Goal: Information Seeking & Learning: Learn about a topic

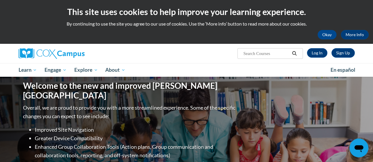
click at [315, 58] on div "Sign Up Log In Search Search..." at bounding box center [244, 51] width 230 height 15
click at [315, 53] on link "Log In" at bounding box center [317, 52] width 20 height 9
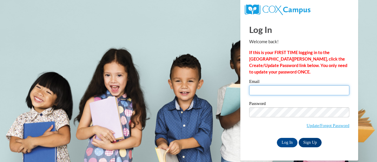
click at [275, 93] on input "Email" at bounding box center [299, 90] width 100 height 10
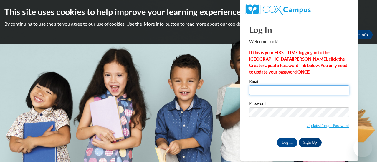
type input "jennifer.mann@muskegonorway.org"
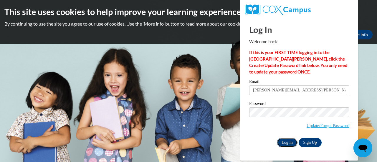
click at [286, 142] on input "Log In" at bounding box center [287, 142] width 21 height 9
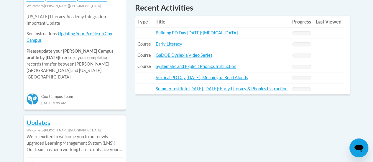
scroll to position [277, 0]
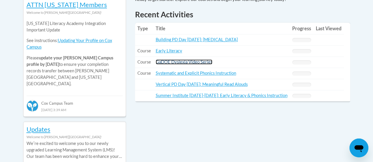
click at [193, 62] on link "GaDOE Dyslexia Video Series" at bounding box center [184, 62] width 57 height 5
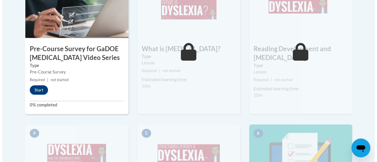
scroll to position [228, 0]
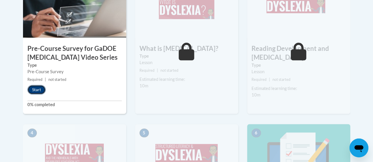
click at [38, 91] on button "Start" at bounding box center [36, 89] width 18 height 9
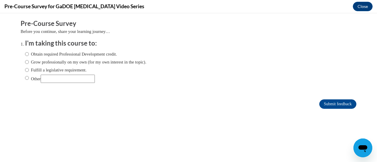
scroll to position [0, 0]
click at [25, 55] on input "Obtain required Professional Development credit." at bounding box center [27, 54] width 4 height 6
radio input "true"
click at [323, 98] on form "Pre-Course Survey Before you continue, share your learning journey… I'm taking …" at bounding box center [189, 67] width 336 height 96
click at [323, 105] on input "Submit feedback" at bounding box center [338, 104] width 37 height 9
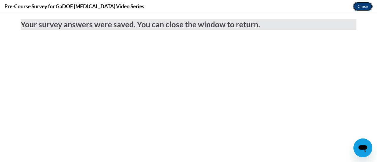
click at [364, 7] on button "Close" at bounding box center [363, 6] width 20 height 9
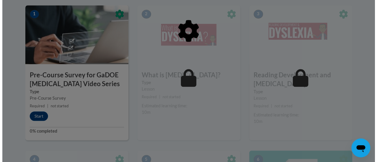
scroll to position [201, 0]
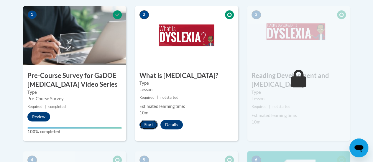
click at [141, 125] on button "Start" at bounding box center [148, 124] width 18 height 9
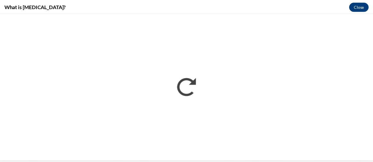
scroll to position [0, 0]
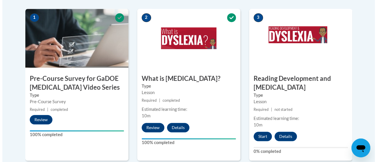
scroll to position [209, 0]
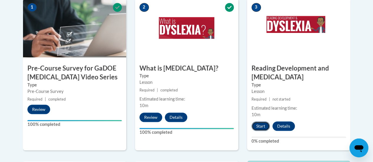
click at [259, 126] on button "Start" at bounding box center [260, 126] width 18 height 9
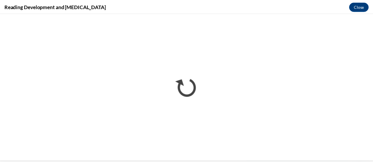
scroll to position [0, 0]
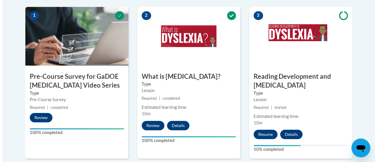
scroll to position [201, 0]
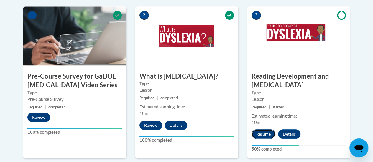
click at [258, 135] on button "Resume" at bounding box center [263, 134] width 24 height 9
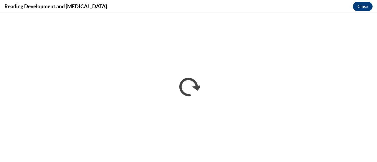
scroll to position [0, 0]
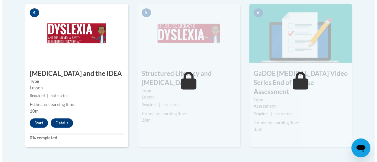
scroll to position [366, 0]
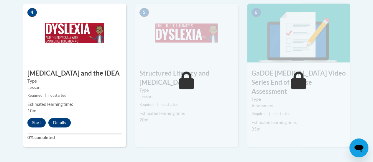
click at [32, 127] on div "4 Dyslexia and the IDEA Type Lesson Required | not started Estimated learning t…" at bounding box center [74, 75] width 103 height 143
click at [37, 119] on button "Start" at bounding box center [36, 122] width 18 height 9
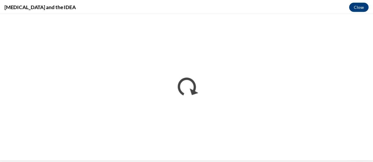
scroll to position [0, 0]
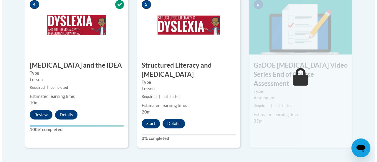
scroll to position [374, 0]
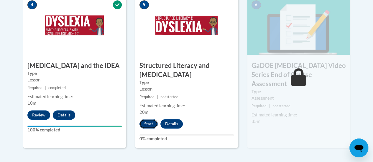
click at [142, 121] on button "Start" at bounding box center [148, 123] width 18 height 9
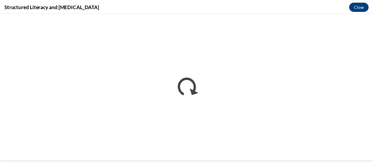
scroll to position [0, 0]
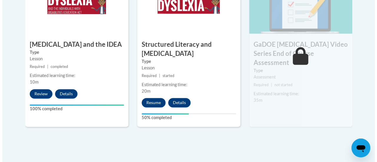
scroll to position [397, 0]
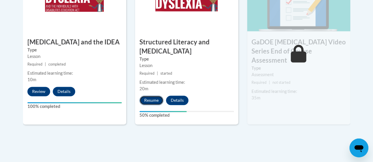
click at [146, 100] on button "Resume" at bounding box center [151, 100] width 24 height 9
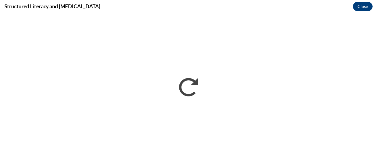
scroll to position [0, 0]
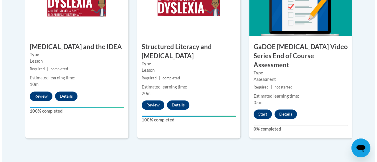
scroll to position [393, 0]
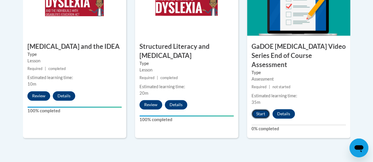
click at [259, 109] on button "Start" at bounding box center [260, 113] width 18 height 9
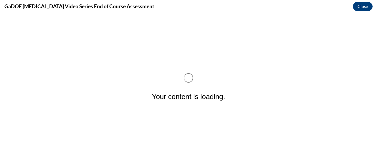
scroll to position [0, 0]
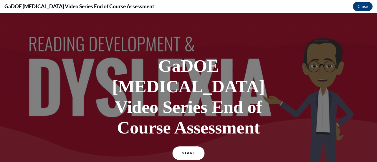
click at [182, 152] on span "START" at bounding box center [189, 154] width 14 height 4
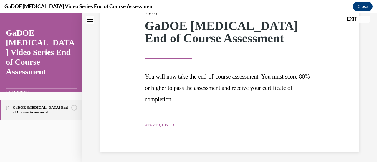
scroll to position [87, 0]
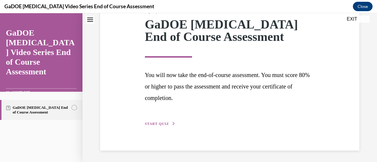
click at [154, 124] on span "START QUIZ" at bounding box center [157, 124] width 24 height 4
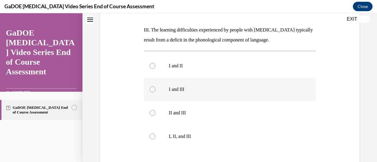
scroll to position [166, 0]
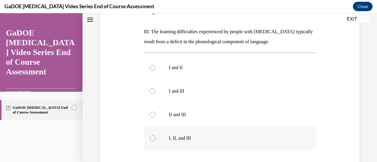
click at [154, 131] on label "I, II, and III" at bounding box center [230, 139] width 172 height 24
click at [154, 136] on input "I, II, and III" at bounding box center [153, 139] width 6 height 6
radio input "true"
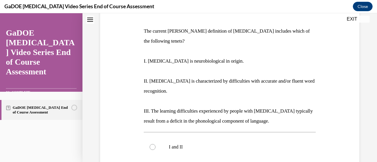
scroll to position [86, 0]
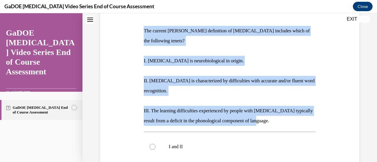
drag, startPoint x: 144, startPoint y: 32, endPoint x: 282, endPoint y: 111, distance: 159.2
click at [282, 111] on div "The current IDA definition of dyslexia includes which of the following tenets? …" at bounding box center [230, 76] width 172 height 100
copy div "The current IDA definition of dyslexia includes which of the following tenets? …"
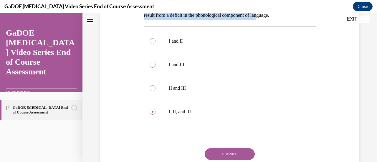
scroll to position [203, 0]
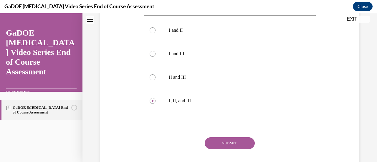
click at [231, 138] on button "SUBMIT" at bounding box center [230, 144] width 50 height 12
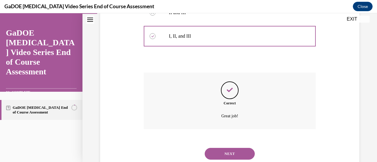
scroll to position [276, 0]
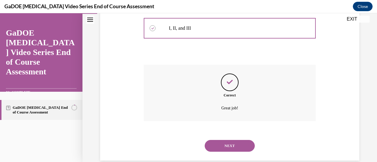
click at [229, 140] on button "NEXT" at bounding box center [230, 146] width 50 height 12
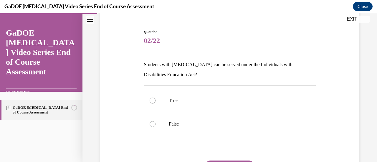
scroll to position [53, 0]
click at [156, 101] on label "True" at bounding box center [230, 101] width 172 height 24
click at [156, 101] on input "True" at bounding box center [153, 101] width 6 height 6
radio input "true"
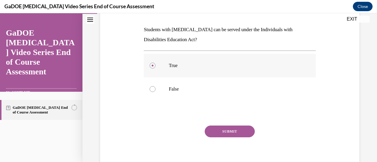
scroll to position [88, 0]
click at [218, 131] on button "SUBMIT" at bounding box center [230, 131] width 50 height 12
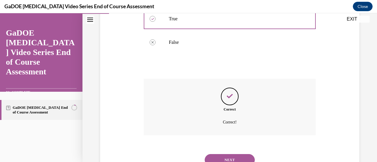
scroll to position [159, 0]
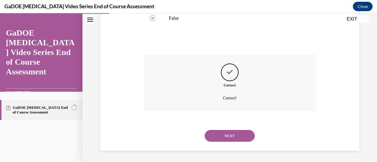
click at [225, 137] on button "NEXT" at bounding box center [230, 136] width 50 height 12
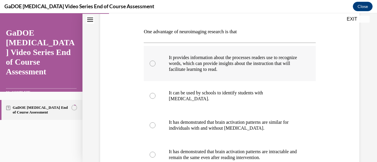
scroll to position [85, 0]
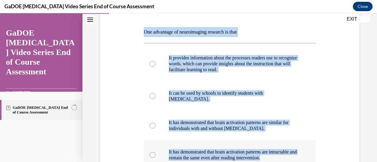
drag, startPoint x: 139, startPoint y: 30, endPoint x: 210, endPoint y: 155, distance: 143.9
click at [210, 155] on div "Question 03/22 One advantage of neuroimaging research is that It provides infor…" at bounding box center [230, 111] width 262 height 264
copy div "One advantage of neuroimaging research is that It provides information about th…"
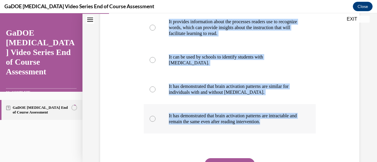
scroll to position [124, 0]
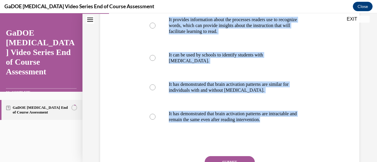
click at [127, 83] on div "Question 03/22 One advantage of neuroimaging research is that It provides infor…" at bounding box center [230, 73] width 262 height 264
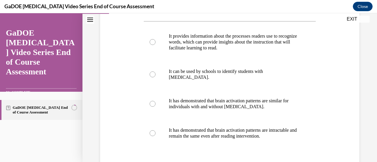
scroll to position [106, 0]
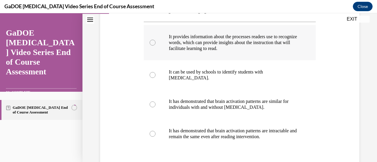
click at [151, 41] on div at bounding box center [153, 43] width 6 height 6
click at [151, 41] on input "It provides information about the processes readers use to recognize words, whi…" at bounding box center [153, 43] width 6 height 6
radio input "true"
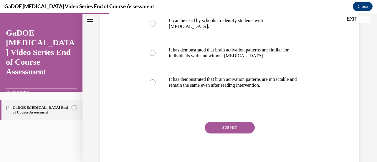
scroll to position [158, 0]
click at [230, 129] on button "SUBMIT" at bounding box center [230, 128] width 50 height 12
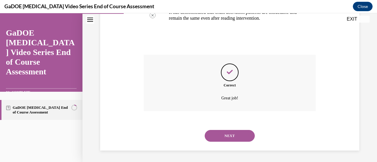
click at [230, 135] on button "NEXT" at bounding box center [230, 136] width 50 height 12
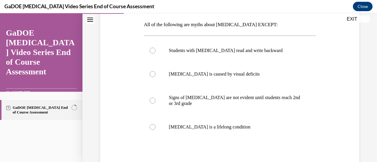
scroll to position [91, 0]
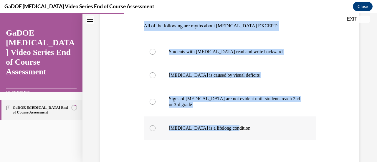
drag, startPoint x: 143, startPoint y: 25, endPoint x: 233, endPoint y: 123, distance: 132.9
click at [233, 123] on div "Question 04/22 All of the following are myths about dyslexia EXCEPT: Students w…" at bounding box center [230, 102] width 172 height 223
copy div "All of the following are myths about dyslexia EXCEPT: Students with dyslexia re…"
click at [154, 102] on div at bounding box center [153, 102] width 6 height 6
click at [154, 102] on input "Signs of dyslexia are not evident until students reach 2nd or 3rd grade" at bounding box center [153, 102] width 6 height 6
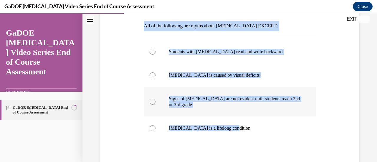
radio input "true"
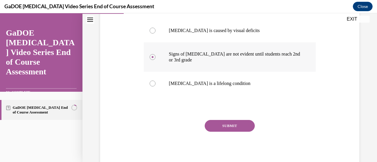
scroll to position [136, 0]
click at [219, 124] on button "SUBMIT" at bounding box center [230, 127] width 50 height 12
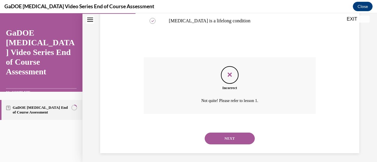
scroll to position [202, 0]
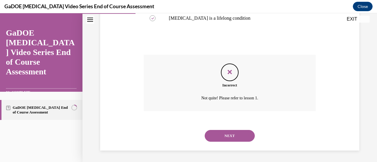
click at [227, 135] on button "NEXT" at bounding box center [230, 136] width 50 height 12
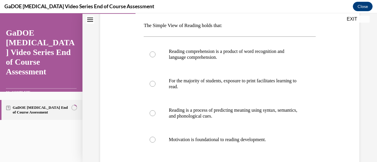
scroll to position [91, 0]
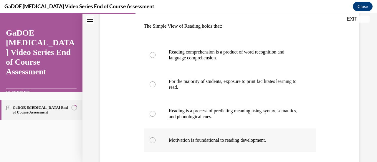
drag, startPoint x: 142, startPoint y: 25, endPoint x: 280, endPoint y: 135, distance: 176.0
click at [280, 135] on div "Question 05/22 The Simple View of Reading holds that: Reading comprehension is …" at bounding box center [229, 103] width 175 height 243
copy div "The Simple View of Reading holds that: Reading comprehension is a product of wo…"
click at [121, 93] on div "Question 05/22 The Simple View of Reading holds that: Reading comprehension is …" at bounding box center [230, 99] width 262 height 252
click at [152, 53] on div at bounding box center [153, 55] width 6 height 6
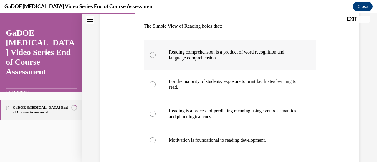
click at [152, 53] on input "Reading comprehension is a product of word recognition and language comprehensi…" at bounding box center [153, 55] width 6 height 6
radio input "true"
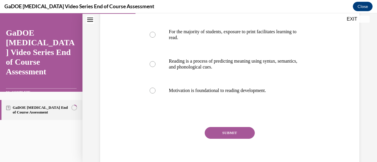
scroll to position [148, 0]
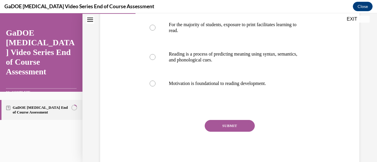
click at [220, 122] on button "SUBMIT" at bounding box center [230, 126] width 50 height 12
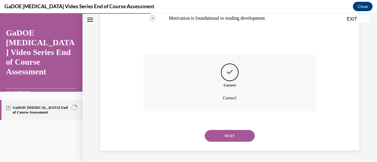
click at [222, 135] on button "NEXT" at bounding box center [230, 136] width 50 height 12
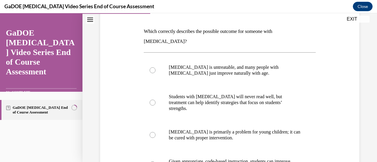
scroll to position [86, 0]
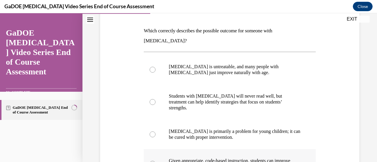
click at [150, 161] on div at bounding box center [153, 164] width 6 height 6
click at [150, 161] on input "Given appropriate, code-based instruction, students can improve reading and spe…" at bounding box center [153, 164] width 6 height 6
radio input "true"
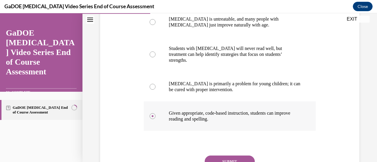
scroll to position [134, 0]
click at [226, 156] on button "SUBMIT" at bounding box center [230, 162] width 50 height 12
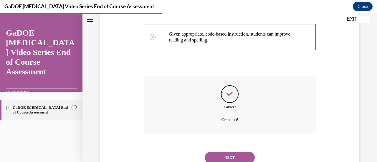
scroll to position [219, 0]
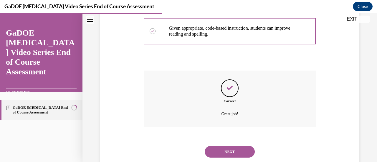
click at [226, 146] on button "NEXT" at bounding box center [230, 152] width 50 height 12
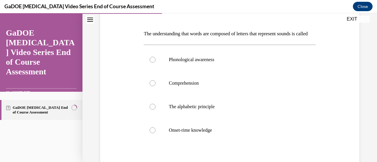
scroll to position [84, 0]
drag, startPoint x: 142, startPoint y: 32, endPoint x: 162, endPoint y: 47, distance: 24.5
click at [162, 47] on div "Question 07/22 The understanding that words are composed of letters that repres…" at bounding box center [229, 102] width 175 height 226
copy p "The understanding that words are composed of letters that represent sounds is c…"
click at [154, 110] on div at bounding box center [153, 107] width 6 height 6
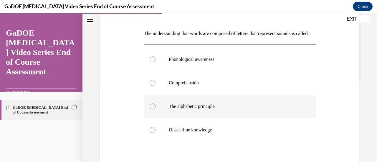
click at [154, 110] on input "The alphabetic principle" at bounding box center [153, 107] width 6 height 6
radio input "true"
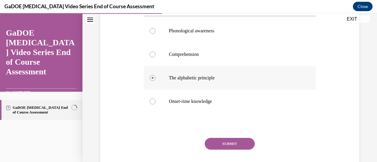
scroll to position [140, 0]
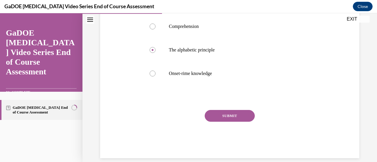
click at [233, 122] on button "SUBMIT" at bounding box center [230, 116] width 50 height 12
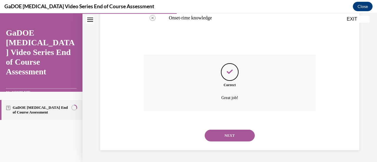
click at [225, 138] on button "NEXT" at bounding box center [230, 136] width 50 height 12
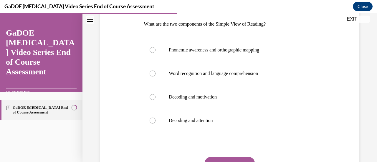
scroll to position [93, 0]
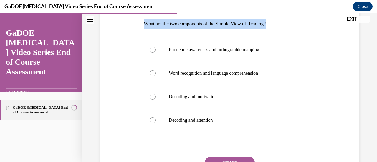
drag, startPoint x: 142, startPoint y: 24, endPoint x: 278, endPoint y: 24, distance: 135.6
click at [278, 24] on div "Question 08/22 What are the two components of the Simple View of Reading? Phone…" at bounding box center [229, 93] width 175 height 226
copy p "What are the two components of the Simple View of Reading?"
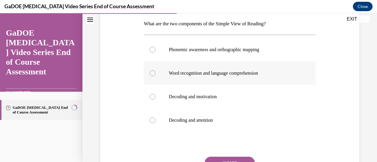
click at [156, 75] on label "Word recognition and language comprehension" at bounding box center [230, 74] width 172 height 24
click at [156, 75] on input "Word recognition and language comprehension" at bounding box center [153, 73] width 6 height 6
radio input "true"
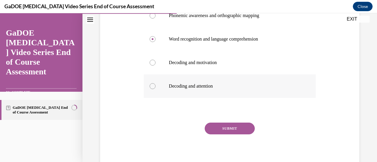
scroll to position [130, 0]
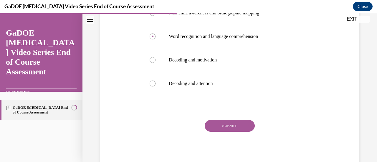
click at [231, 125] on button "SUBMIT" at bounding box center [230, 126] width 50 height 12
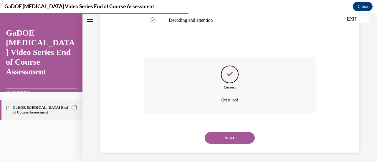
scroll to position [196, 0]
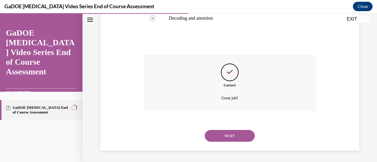
click at [226, 136] on button "NEXT" at bounding box center [230, 136] width 50 height 12
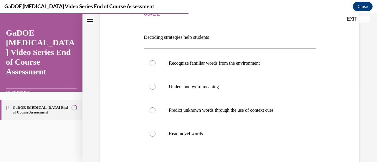
scroll to position [81, 0]
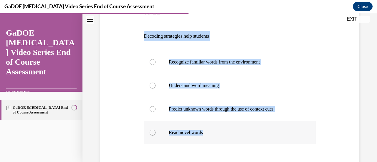
drag, startPoint x: 139, startPoint y: 36, endPoint x: 210, endPoint y: 125, distance: 114.4
click at [210, 125] on div "Question 09/22 Decoding strategies help students Recognize familiar words from …" at bounding box center [230, 100] width 262 height 235
copy div "Decoding strategies help students Recognize familiar words from the environment…"
click at [330, 74] on div "Question 09/22 Decoding strategies help students Recognize familiar words from …" at bounding box center [230, 100] width 262 height 235
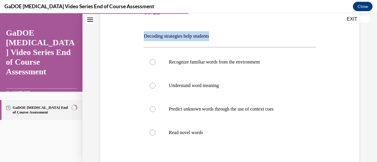
drag, startPoint x: 143, startPoint y: 34, endPoint x: 223, endPoint y: 35, distance: 79.9
click at [223, 35] on p "Decoding strategies help students" at bounding box center [230, 36] width 172 height 10
copy p "Decoding strategies help students"
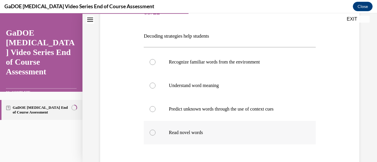
click at [152, 134] on div at bounding box center [153, 133] width 6 height 6
click at [152, 134] on input "Read novel words" at bounding box center [153, 133] width 6 height 6
radio input "true"
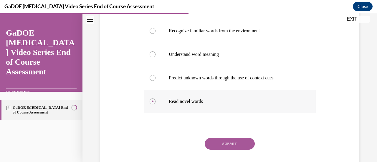
scroll to position [130, 0]
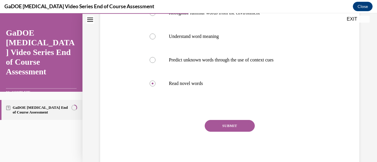
click at [226, 121] on button "SUBMIT" at bounding box center [230, 126] width 50 height 12
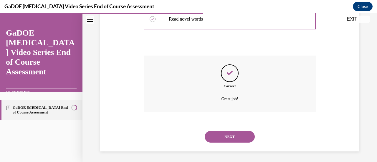
scroll to position [196, 0]
click at [218, 138] on button "NEXT" at bounding box center [230, 136] width 50 height 12
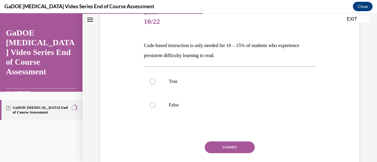
scroll to position [72, 0]
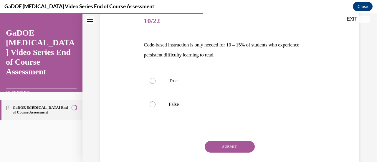
drag, startPoint x: 143, startPoint y: 43, endPoint x: 251, endPoint y: 52, distance: 108.5
click at [251, 52] on div "Question 10/22 Code-based instruction is only needed for 10 – 15% of students w…" at bounding box center [229, 95] width 175 height 189
copy p "Code-based instruction is only needed for 10 – 15% of students who experience p…"
click at [134, 143] on div "Question 10/22 Code-based instruction is only needed for 10 – 15% of students w…" at bounding box center [230, 90] width 262 height 197
click at [152, 101] on label "False" at bounding box center [230, 105] width 172 height 24
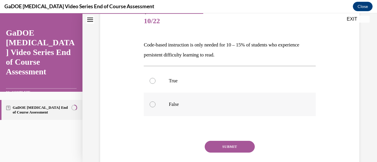
click at [152, 102] on input "False" at bounding box center [153, 105] width 6 height 6
radio input "true"
click at [223, 148] on button "SUBMIT" at bounding box center [230, 147] width 50 height 12
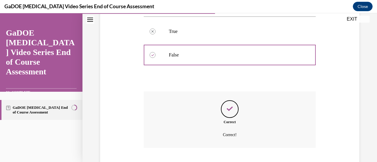
scroll to position [159, 0]
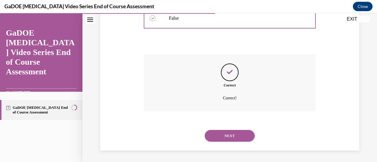
click at [225, 136] on button "NEXT" at bounding box center [230, 136] width 50 height 12
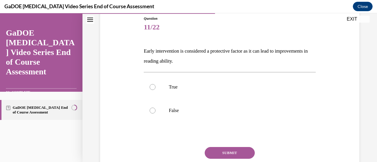
scroll to position [66, 0]
click at [153, 89] on div at bounding box center [153, 87] width 6 height 6
click at [153, 89] on input "True" at bounding box center [153, 87] width 6 height 6
radio input "true"
click at [220, 149] on button "SUBMIT" at bounding box center [230, 153] width 50 height 12
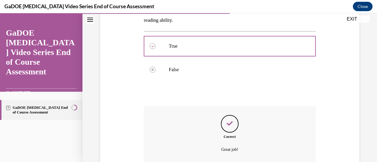
scroll to position [159, 0]
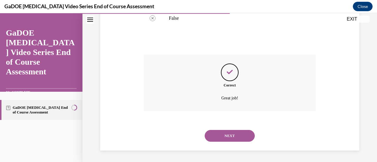
click at [223, 136] on button "NEXT" at bounding box center [230, 136] width 50 height 12
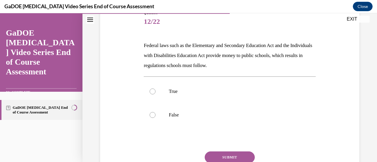
scroll to position [73, 0]
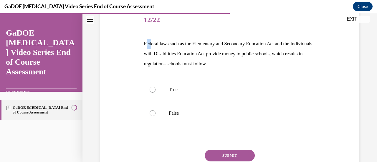
drag, startPoint x: 145, startPoint y: 45, endPoint x: 152, endPoint y: 45, distance: 6.2
click at [152, 45] on p "Federal laws such as the Elementary and Secondary Education Act and the Individ…" at bounding box center [230, 54] width 172 height 30
drag, startPoint x: 141, startPoint y: 44, endPoint x: 252, endPoint y: 62, distance: 112.2
click at [252, 62] on div "Question 12/22 Federal laws such as the Elementary and Secondary Education Act …" at bounding box center [230, 95] width 262 height 208
copy p "Federal laws such as the Elementary and Secondary Education Act and the Individ…"
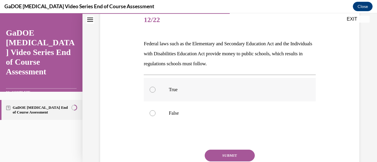
click at [151, 90] on div at bounding box center [153, 90] width 6 height 6
click at [151, 90] on input "True" at bounding box center [153, 90] width 6 height 6
radio input "true"
click at [214, 154] on button "SUBMIT" at bounding box center [230, 156] width 50 height 12
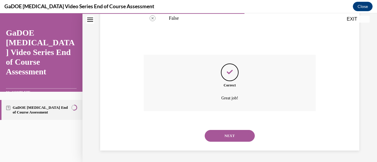
click at [220, 134] on button "NEXT" at bounding box center [230, 136] width 50 height 12
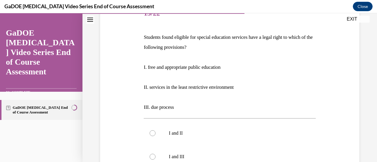
scroll to position [76, 0]
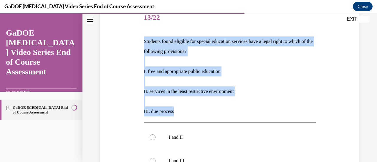
drag, startPoint x: 143, startPoint y: 41, endPoint x: 180, endPoint y: 113, distance: 80.3
click at [180, 113] on div "Students found eligible for special education services have a legal right to wh…" at bounding box center [230, 77] width 172 height 80
click at [292, 103] on p at bounding box center [230, 102] width 172 height 10
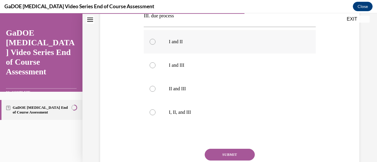
scroll to position [172, 0]
click at [150, 115] on div at bounding box center [153, 113] width 6 height 6
click at [150, 115] on input "I, II, and III" at bounding box center [153, 113] width 6 height 6
radio input "true"
click at [219, 156] on button "SUBMIT" at bounding box center [230, 155] width 50 height 12
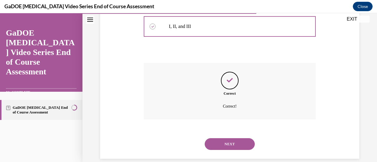
click at [228, 144] on button "NEXT" at bounding box center [230, 145] width 50 height 12
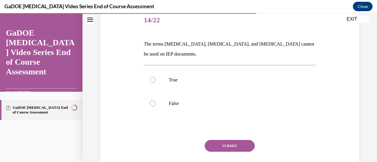
scroll to position [73, 0]
click at [152, 106] on div at bounding box center [153, 104] width 6 height 6
click at [152, 106] on input "False" at bounding box center [153, 104] width 6 height 6
radio input "true"
click at [218, 144] on button "SUBMIT" at bounding box center [230, 146] width 50 height 12
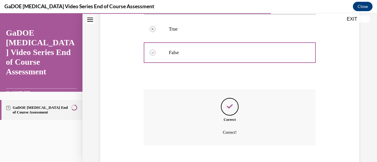
scroll to position [159, 0]
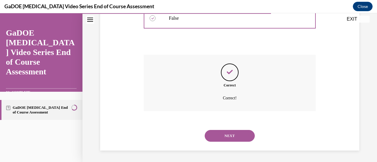
click at [223, 134] on button "NEXT" at bounding box center [230, 136] width 50 height 12
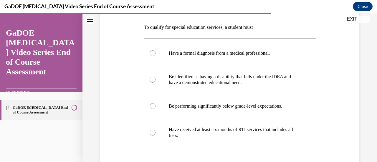
scroll to position [90, 0]
drag, startPoint x: 139, startPoint y: 28, endPoint x: 275, endPoint y: 140, distance: 176.1
click at [275, 140] on div "Question 15/22 To qualify for special education services, a student must Have a…" at bounding box center [230, 97] width 262 height 246
click at [322, 151] on div "Question 15/22 To qualify for special education services, a student must Have a…" at bounding box center [230, 97] width 262 height 246
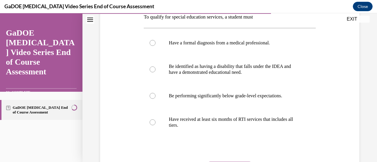
scroll to position [99, 0]
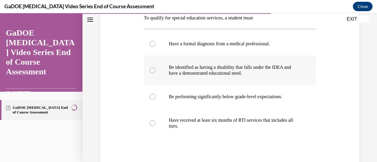
click at [159, 70] on label "Be identified as having a disability that falls under the IDEA and have a demon…" at bounding box center [230, 70] width 172 height 29
click at [156, 70] on input "Be identified as having a disability that falls under the IDEA and have a demon…" at bounding box center [153, 71] width 6 height 6
radio input "true"
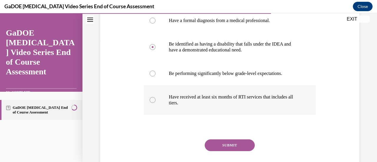
scroll to position [142, 0]
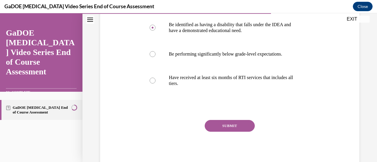
click at [228, 125] on button "SUBMIT" at bounding box center [230, 126] width 50 height 12
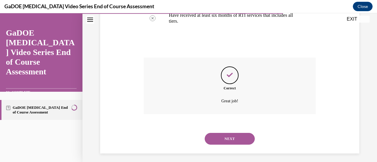
scroll to position [208, 0]
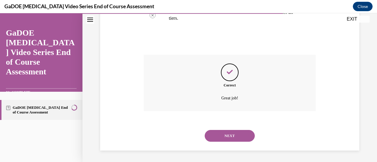
click at [230, 135] on button "NEXT" at bounding box center [230, 136] width 50 height 12
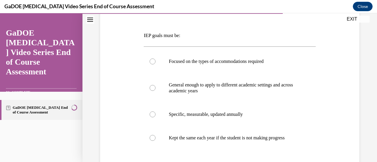
scroll to position [85, 0]
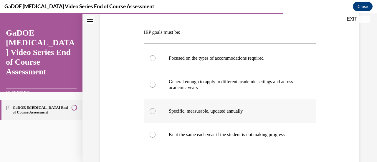
click at [150, 111] on div at bounding box center [153, 111] width 6 height 6
click at [150, 111] on input "Specific, measurable, updated annually" at bounding box center [153, 111] width 6 height 6
radio input "true"
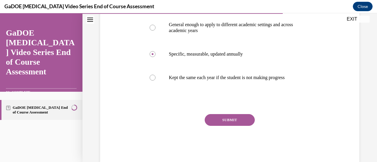
scroll to position [141, 0]
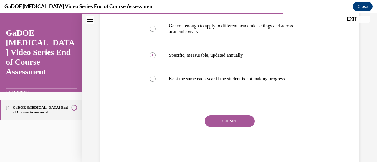
click at [241, 127] on button "SUBMIT" at bounding box center [230, 122] width 50 height 12
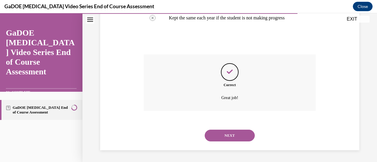
scroll to position [208, 0]
click at [226, 137] on button "NEXT" at bounding box center [230, 136] width 50 height 12
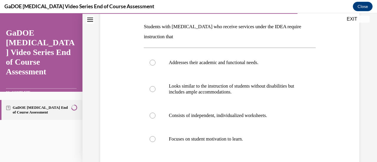
scroll to position [91, 0]
click at [150, 62] on div at bounding box center [153, 63] width 6 height 6
click at [150, 62] on input "Addresses their academic and functional needs." at bounding box center [153, 63] width 6 height 6
radio input "true"
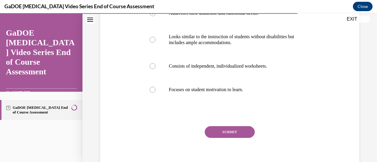
scroll to position [140, 0]
click at [231, 128] on button "SUBMIT" at bounding box center [230, 133] width 50 height 12
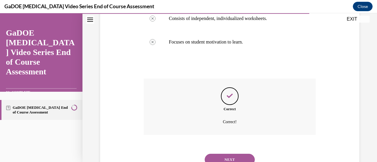
scroll to position [195, 0]
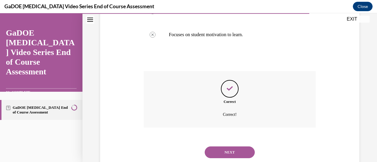
click at [234, 150] on button "NEXT" at bounding box center [230, 153] width 50 height 12
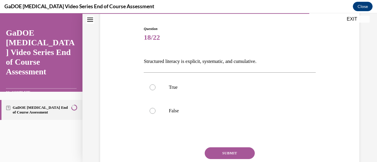
scroll to position [57, 0]
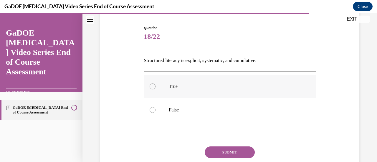
click at [152, 90] on label "True" at bounding box center [230, 87] width 172 height 24
click at [152, 90] on input "True" at bounding box center [153, 87] width 6 height 6
radio input "true"
click at [218, 150] on button "SUBMIT" at bounding box center [230, 153] width 50 height 12
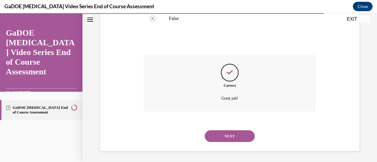
scroll to position [149, 0]
click at [223, 136] on button "NEXT" at bounding box center [230, 136] width 50 height 12
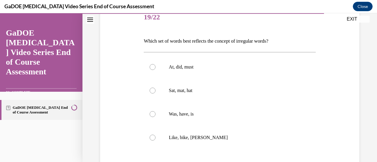
scroll to position [76, 0]
click at [150, 114] on div at bounding box center [153, 114] width 6 height 6
click at [150, 114] on input "Was, have, is" at bounding box center [153, 114] width 6 height 6
radio input "true"
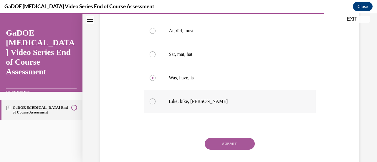
scroll to position [128, 0]
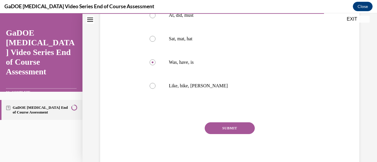
click at [226, 128] on button "SUBMIT" at bounding box center [230, 129] width 50 height 12
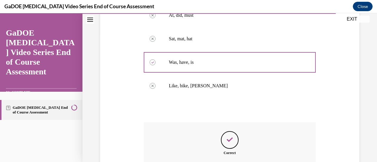
scroll to position [196, 0]
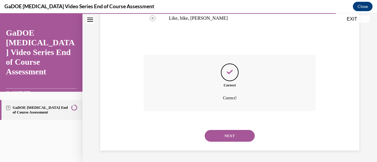
click at [228, 136] on button "NEXT" at bounding box center [230, 136] width 50 height 12
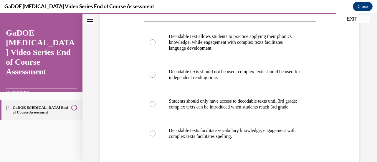
scroll to position [119, 0]
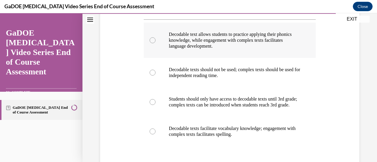
click at [153, 39] on div at bounding box center [153, 40] width 6 height 6
click at [153, 39] on input "Decodable text allows students to practice applying their phonics knowledge, wh…" at bounding box center [153, 40] width 6 height 6
radio input "true"
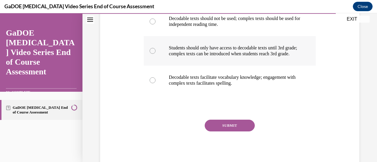
scroll to position [175, 0]
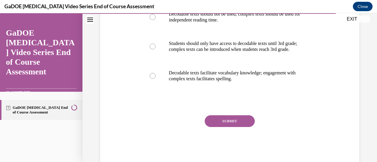
click at [228, 127] on button "SUBMIT" at bounding box center [230, 122] width 50 height 12
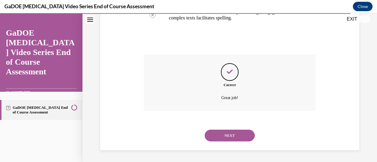
scroll to position [241, 0]
click at [228, 136] on button "NEXT" at bounding box center [230, 136] width 50 height 12
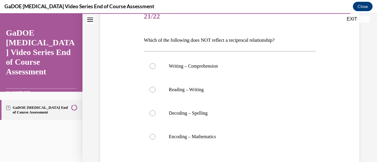
scroll to position [77, 0]
click at [155, 139] on label "Encoding – Mathematics" at bounding box center [230, 137] width 172 height 24
click at [155, 139] on input "Encoding – Mathematics" at bounding box center [153, 137] width 6 height 6
radio input "true"
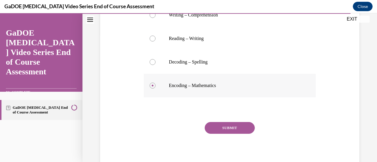
scroll to position [130, 0]
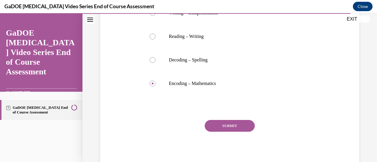
click at [225, 125] on button "SUBMIT" at bounding box center [230, 126] width 50 height 12
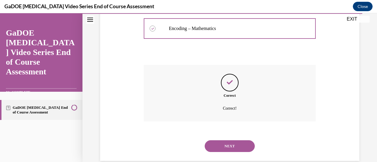
scroll to position [196, 0]
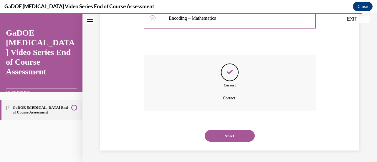
click at [234, 134] on button "NEXT" at bounding box center [230, 136] width 50 height 12
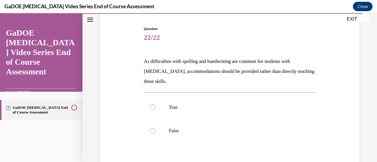
scroll to position [57, 0]
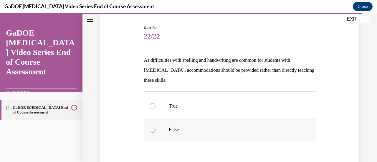
click at [153, 129] on div at bounding box center [153, 130] width 6 height 6
click at [153, 129] on input "False" at bounding box center [153, 130] width 6 height 6
radio input "true"
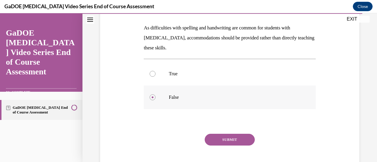
scroll to position [103, 0]
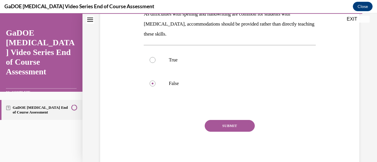
click at [223, 128] on button "SUBMIT" at bounding box center [230, 126] width 50 height 12
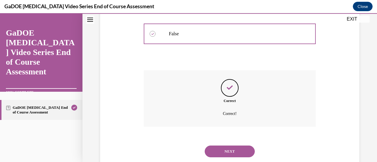
scroll to position [169, 0]
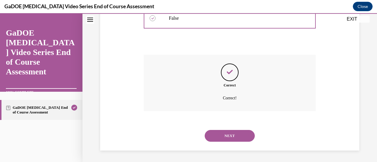
click at [224, 134] on button "NEXT" at bounding box center [230, 136] width 50 height 12
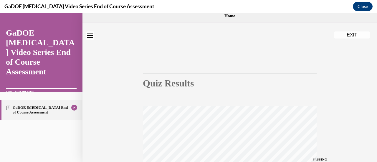
scroll to position [0, 0]
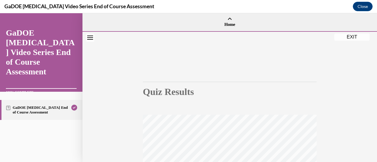
click at [354, 34] on button "EXIT" at bounding box center [352, 37] width 35 height 7
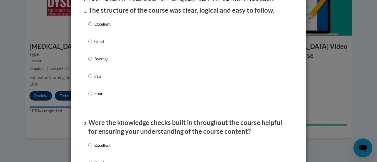
scroll to position [77, 0]
click at [90, 48] on label "Good" at bounding box center [99, 46] width 22 height 16
click at [90, 45] on input "Good" at bounding box center [90, 41] width 4 height 6
radio input "true"
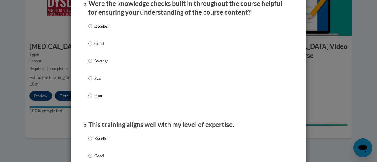
scroll to position [197, 0]
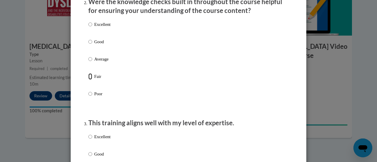
click at [88, 80] on input "Fair" at bounding box center [90, 76] width 4 height 6
radio input "true"
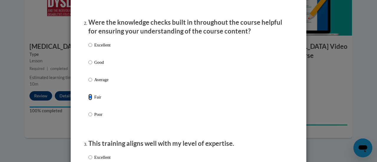
scroll to position [176, 0]
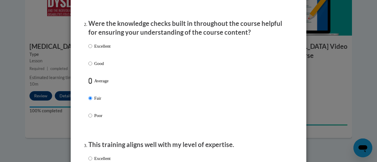
click at [88, 84] on input "Average" at bounding box center [90, 81] width 4 height 6
radio input "true"
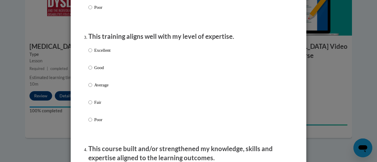
scroll to position [285, 0]
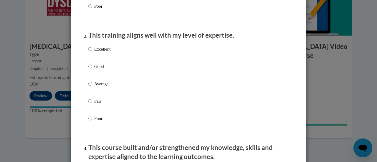
click at [90, 73] on label "Good" at bounding box center [99, 71] width 22 height 16
click at [90, 70] on input "Good" at bounding box center [90, 66] width 4 height 6
radio input "true"
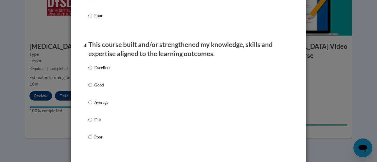
scroll to position [391, 0]
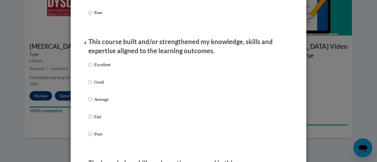
click at [90, 88] on label "Good" at bounding box center [99, 87] width 22 height 16
click at [90, 85] on input "Good" at bounding box center [90, 82] width 4 height 6
radio input "true"
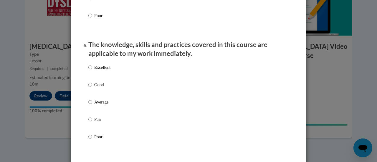
scroll to position [511, 0]
click at [88, 88] on input "Good" at bounding box center [90, 84] width 4 height 6
radio input "true"
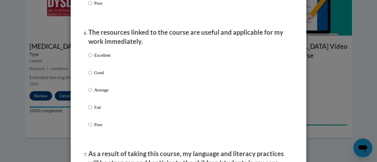
scroll to position [645, 0]
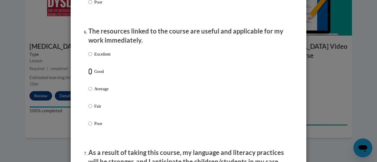
click at [88, 75] on input "Good" at bounding box center [90, 71] width 4 height 6
radio input "true"
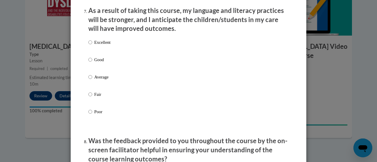
scroll to position [790, 0]
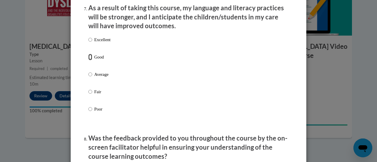
click at [88, 60] on input "Good" at bounding box center [90, 57] width 4 height 6
radio input "true"
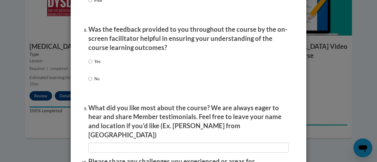
scroll to position [900, 0]
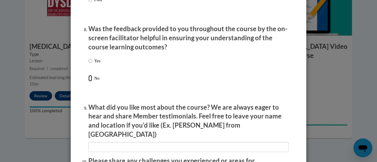
click at [88, 82] on input "No" at bounding box center [90, 78] width 4 height 6
radio input "true"
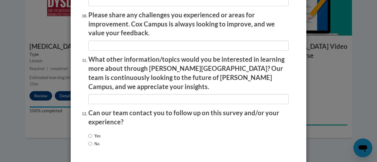
scroll to position [1047, 0]
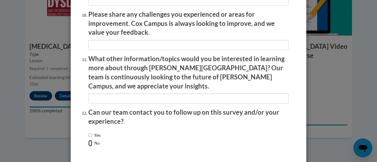
click at [88, 140] on input "No" at bounding box center [90, 143] width 4 height 6
radio input "true"
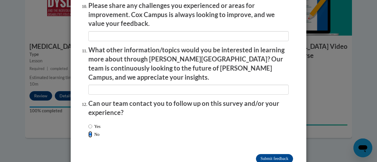
scroll to position [1063, 0]
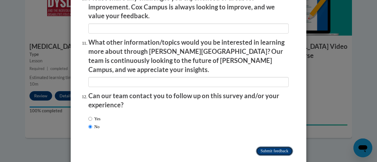
click at [272, 147] on input "Submit feedback" at bounding box center [274, 151] width 37 height 9
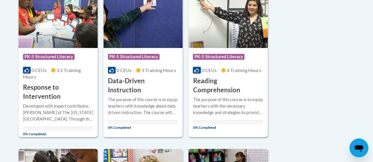
scroll to position [164, 0]
